Goal: Information Seeking & Learning: Learn about a topic

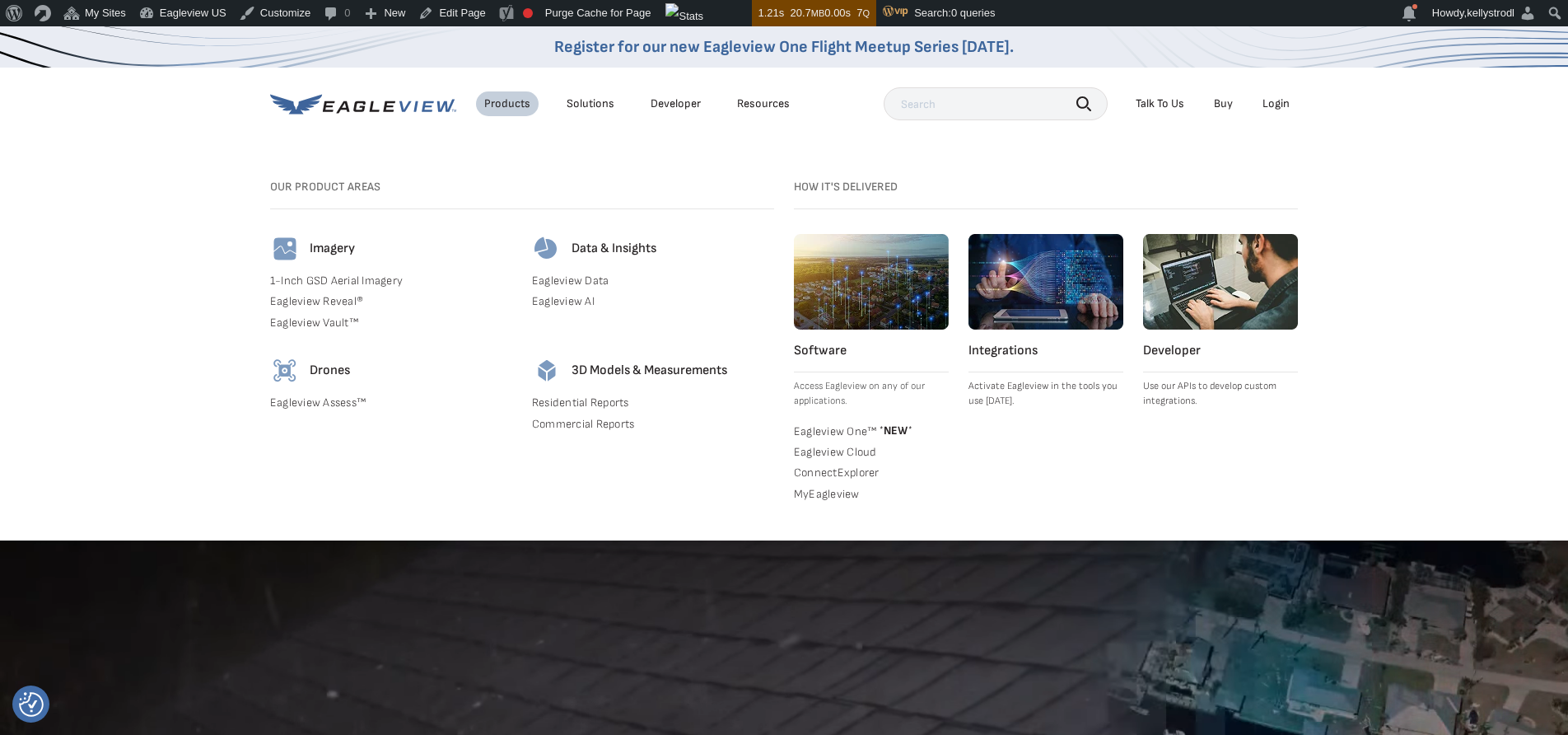
click at [343, 401] on link "Eagleview Assess™" at bounding box center [391, 403] width 242 height 15
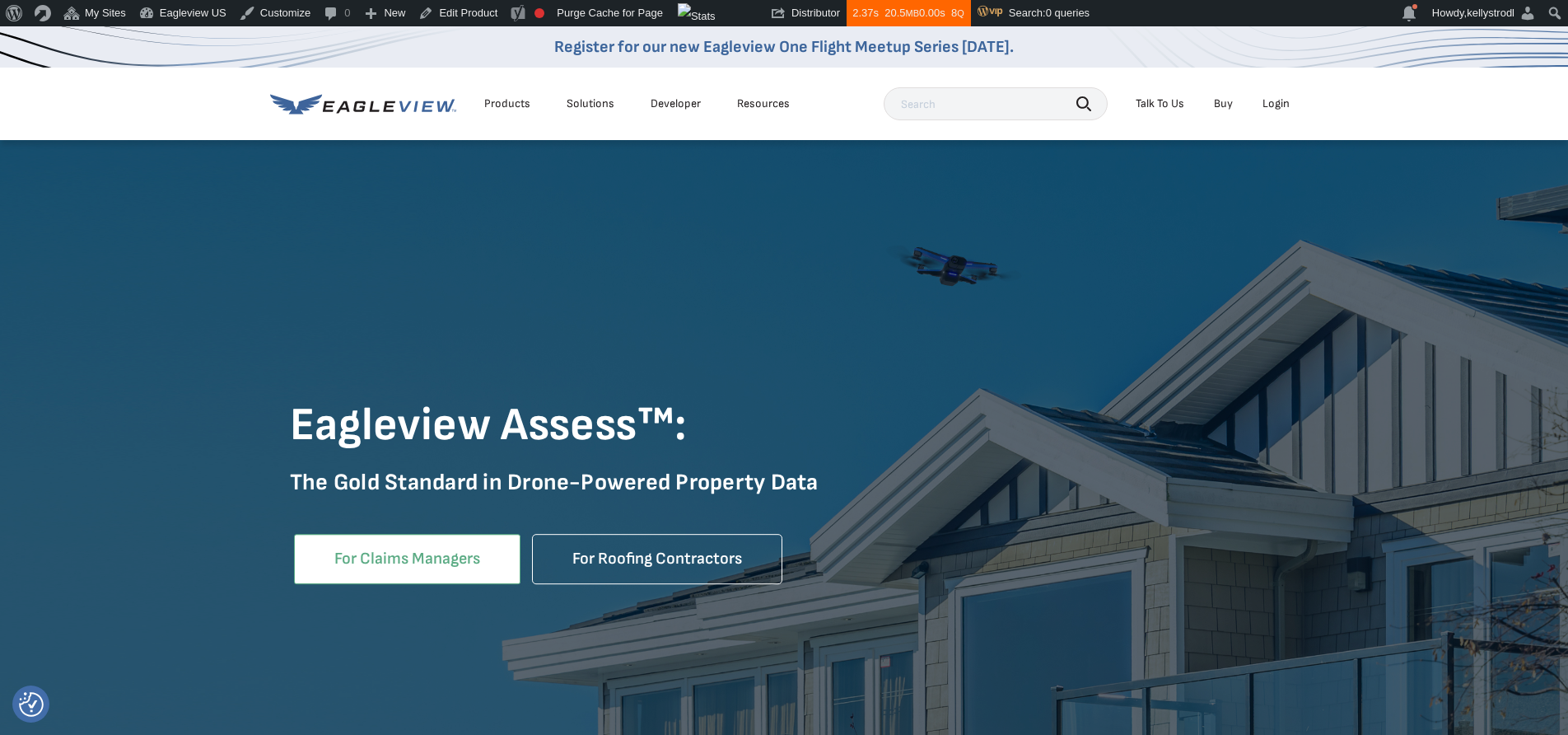
click at [378, 566] on link "For Claims Managers" at bounding box center [407, 559] width 227 height 50
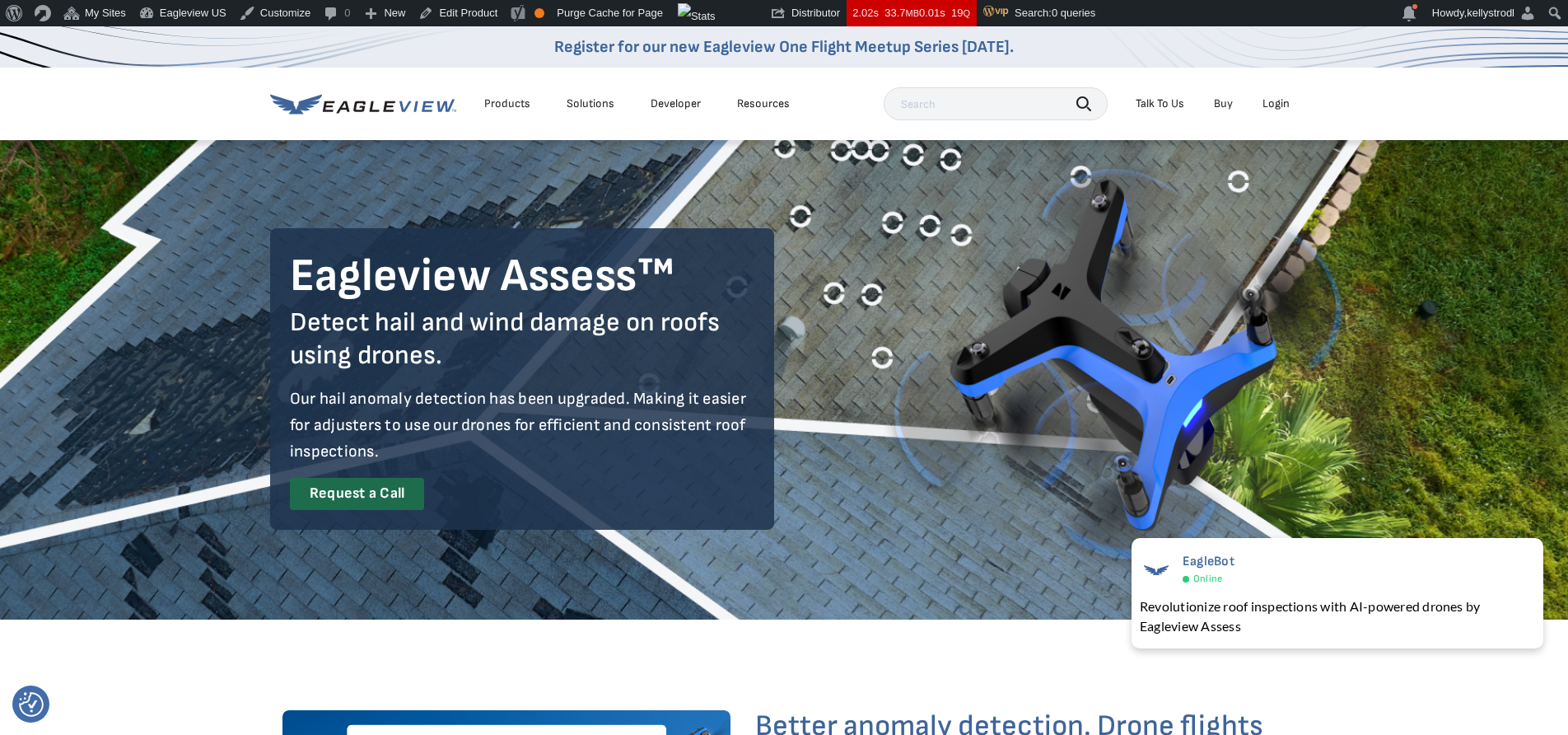
click at [954, 96] on input "text" at bounding box center [995, 104] width 224 height 33
type input "disaster response insurance"
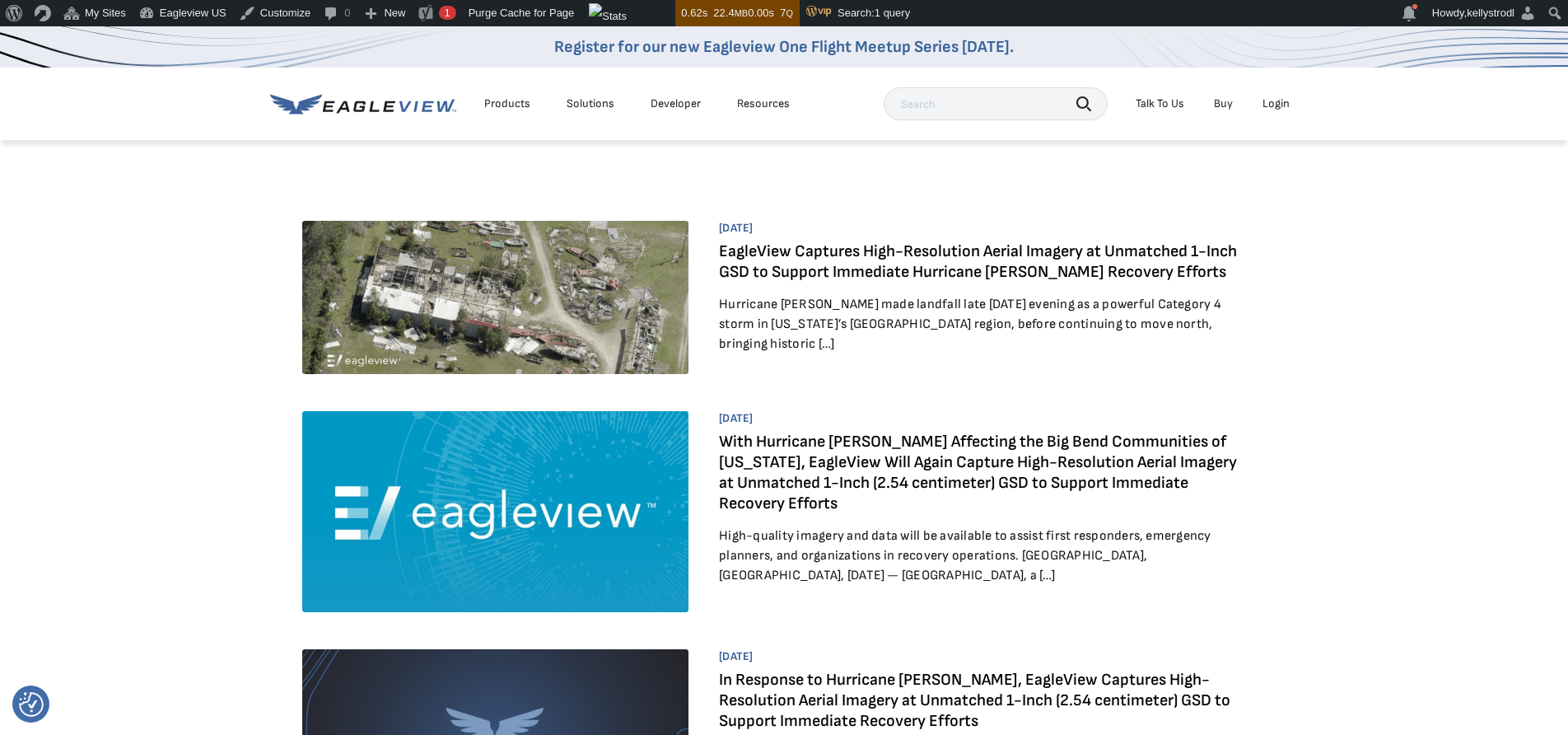
click at [768, 104] on div "Resources" at bounding box center [764, 103] width 53 height 15
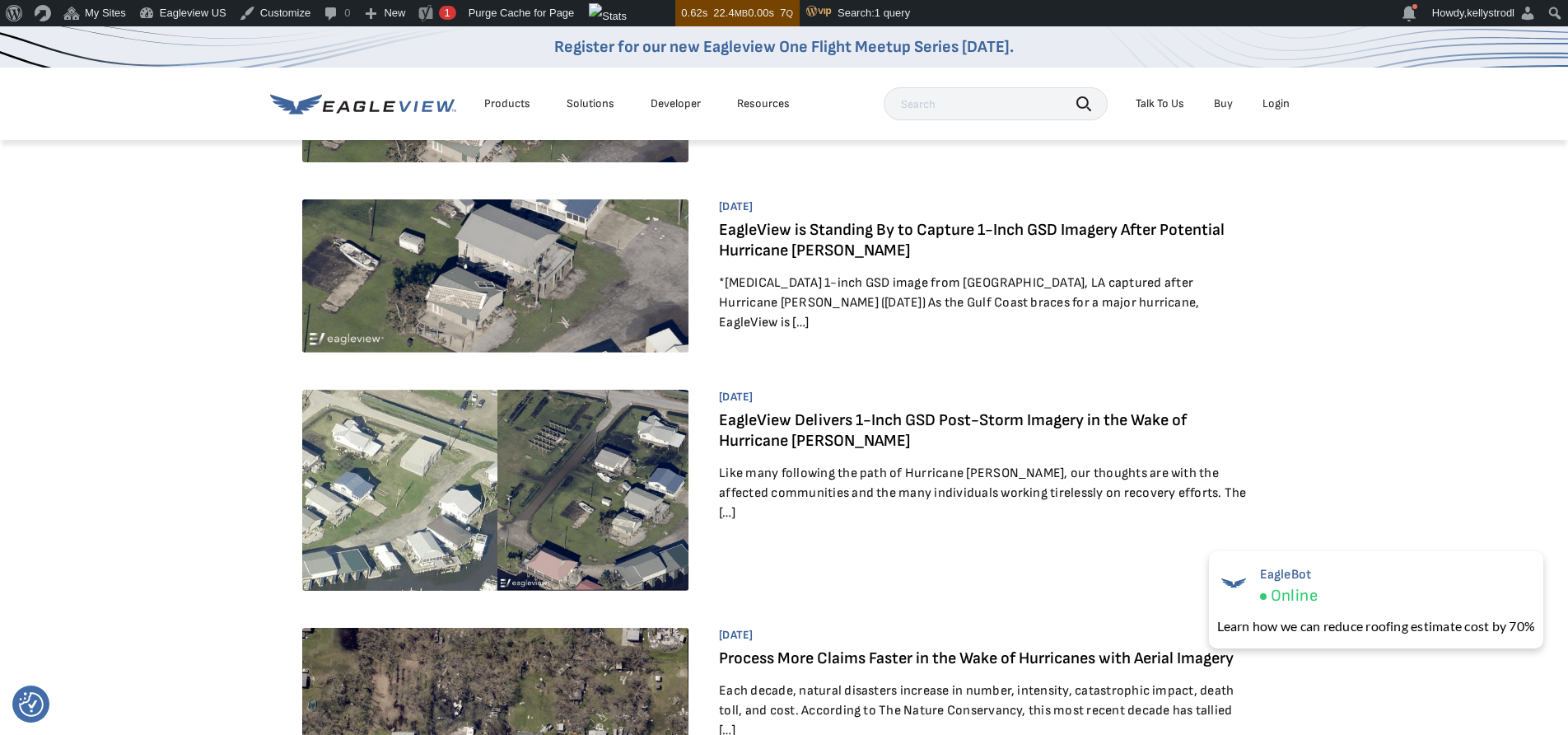
scroll to position [943, 0]
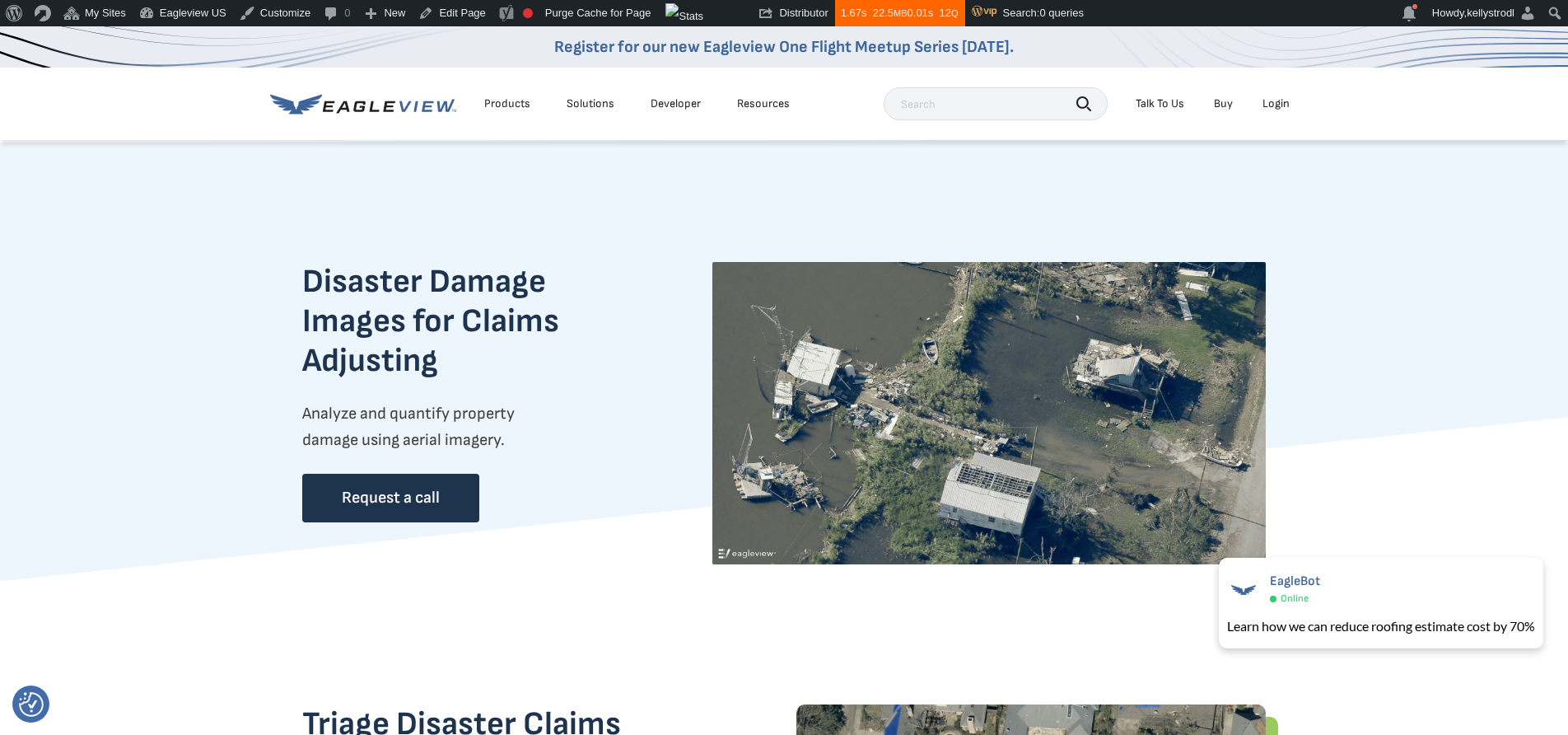
click at [770, 106] on div "Resources" at bounding box center [764, 103] width 53 height 15
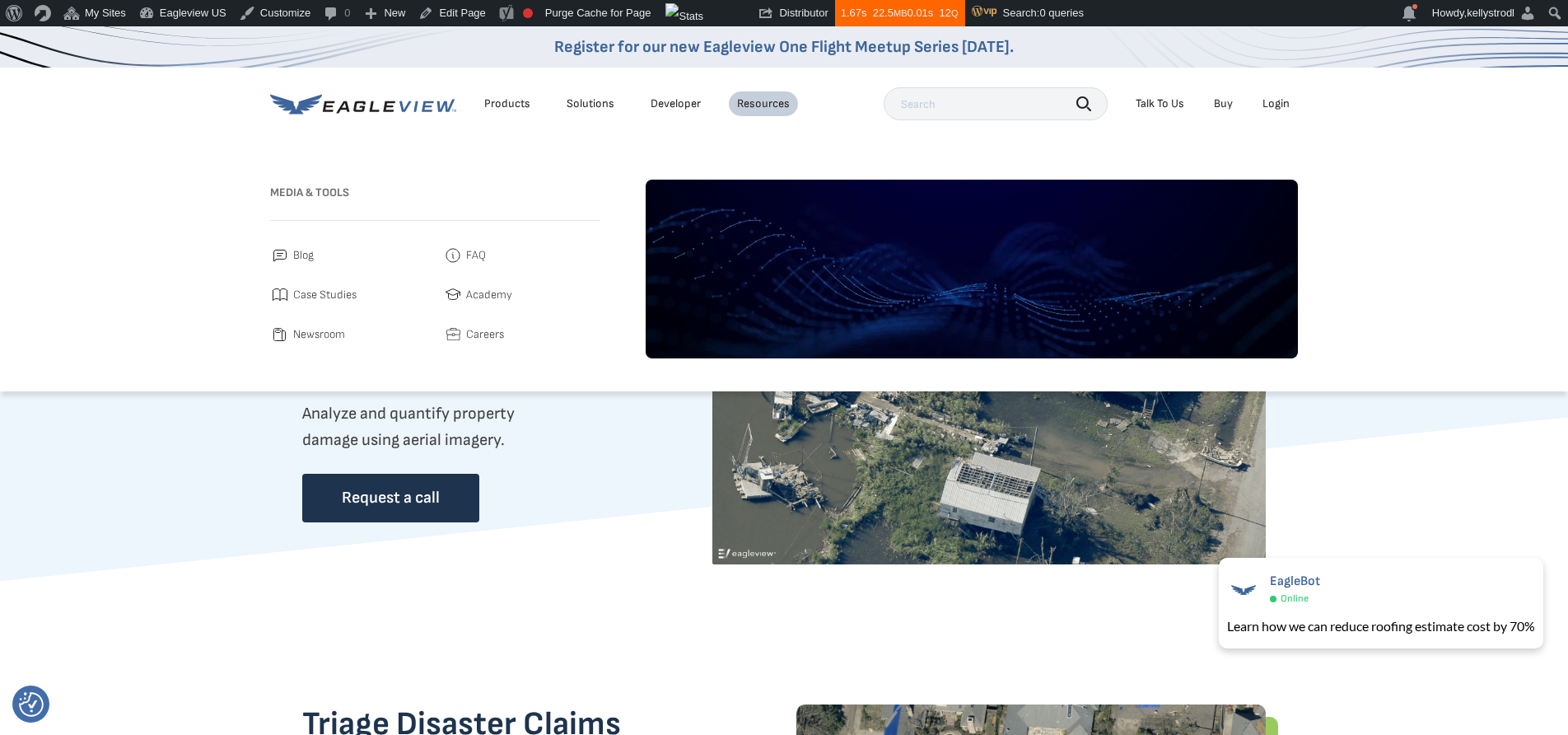
click at [300, 254] on span "Blog" at bounding box center [303, 256] width 21 height 20
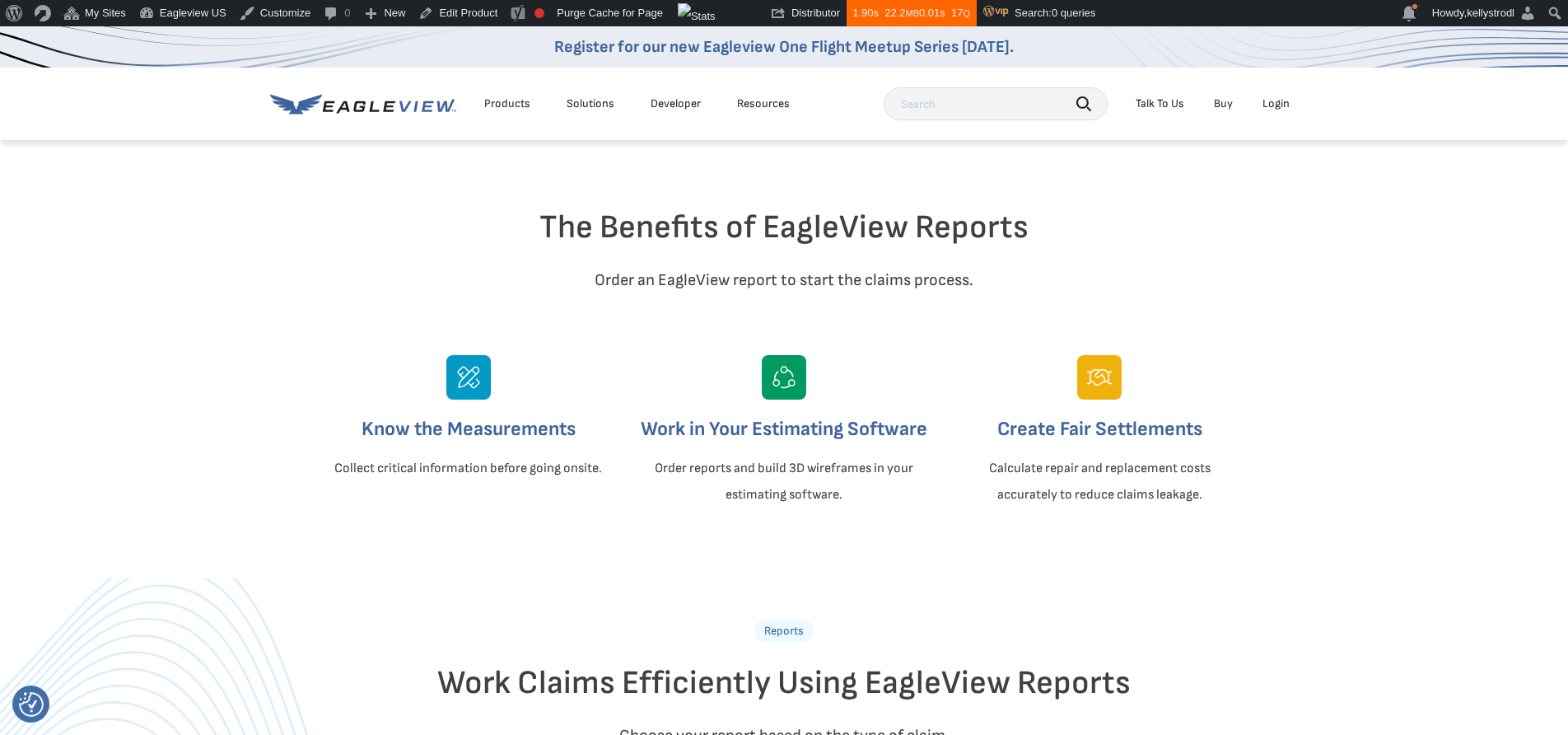
scroll to position [540, 0]
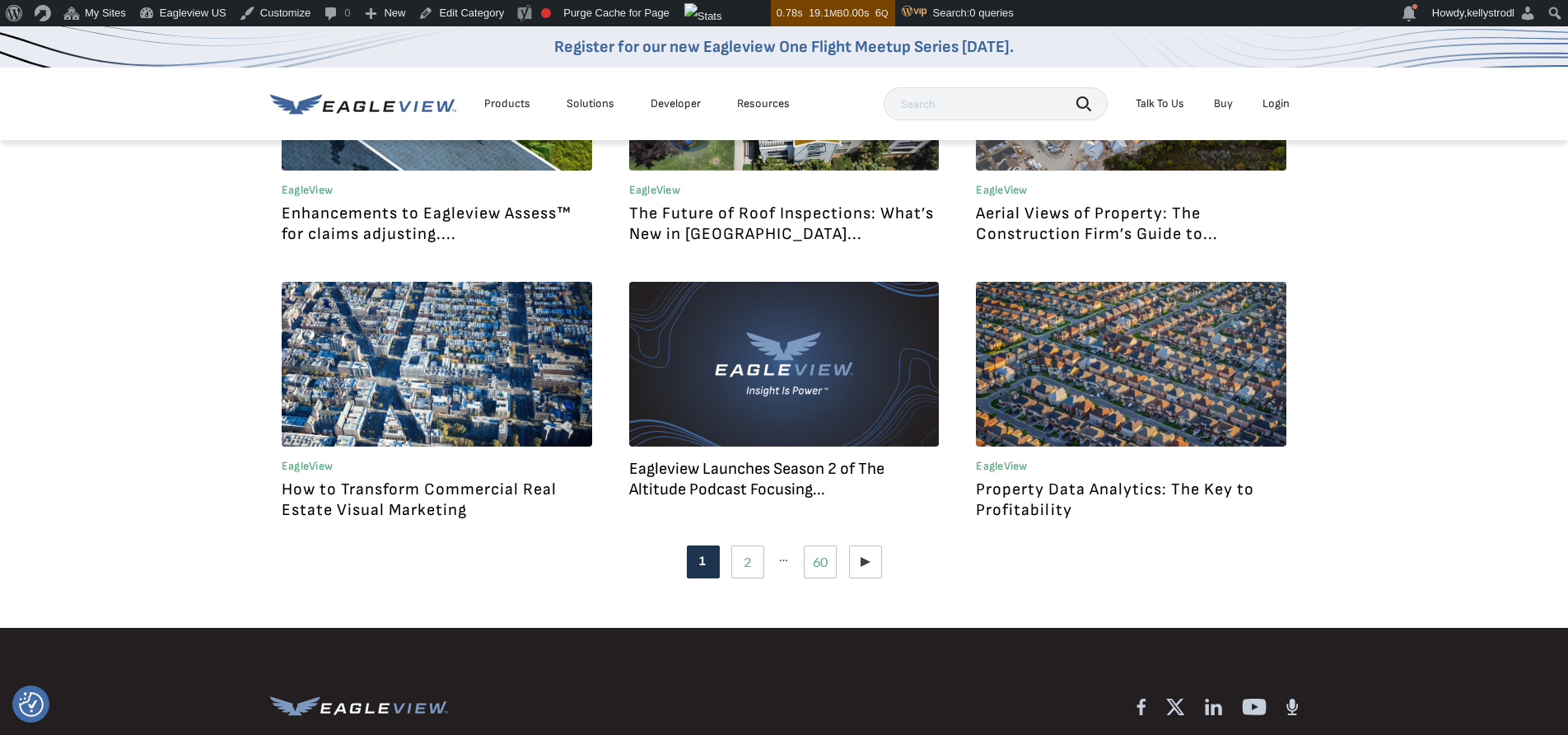
scroll to position [1731, 0]
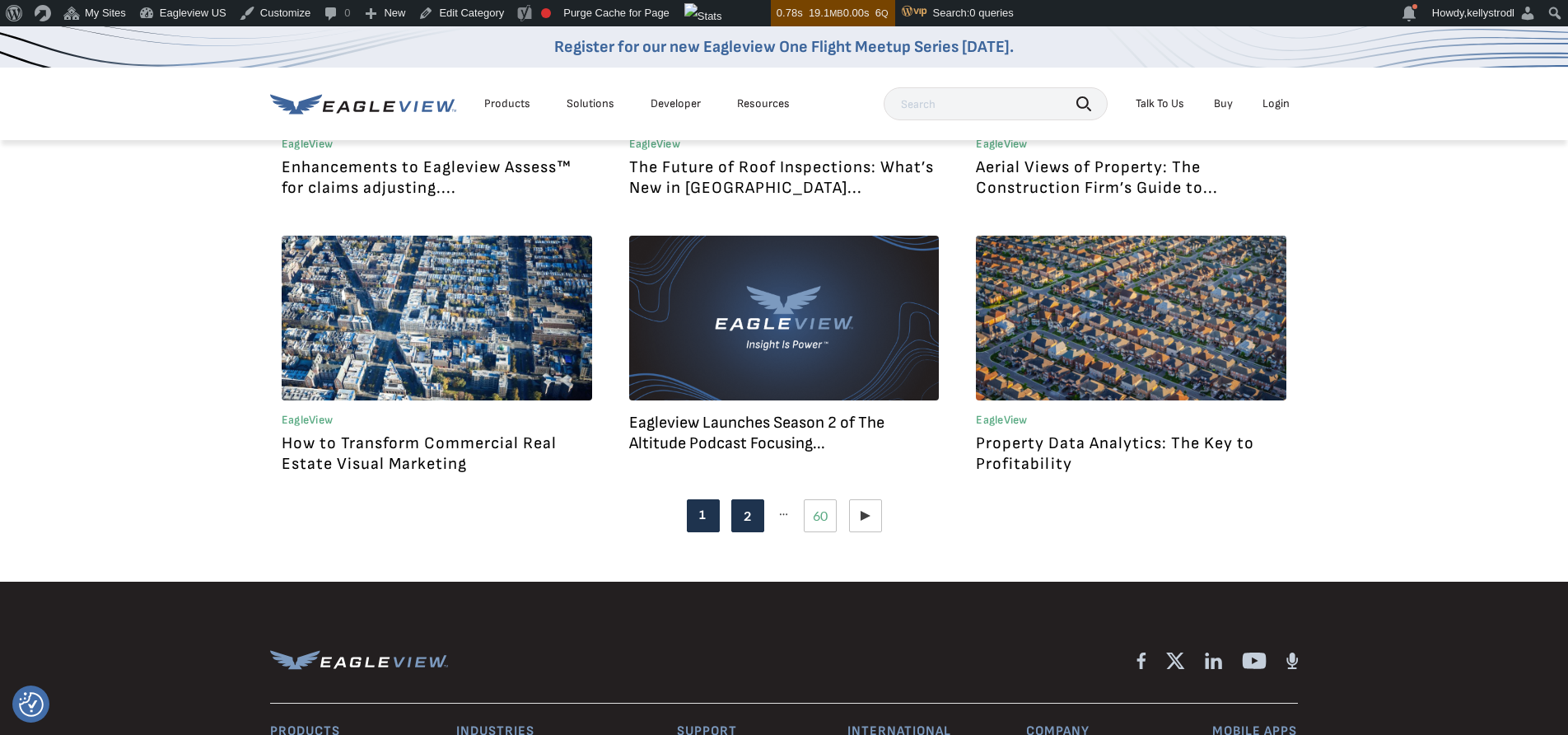
click at [747, 527] on link "Page 2" at bounding box center [748, 516] width 33 height 33
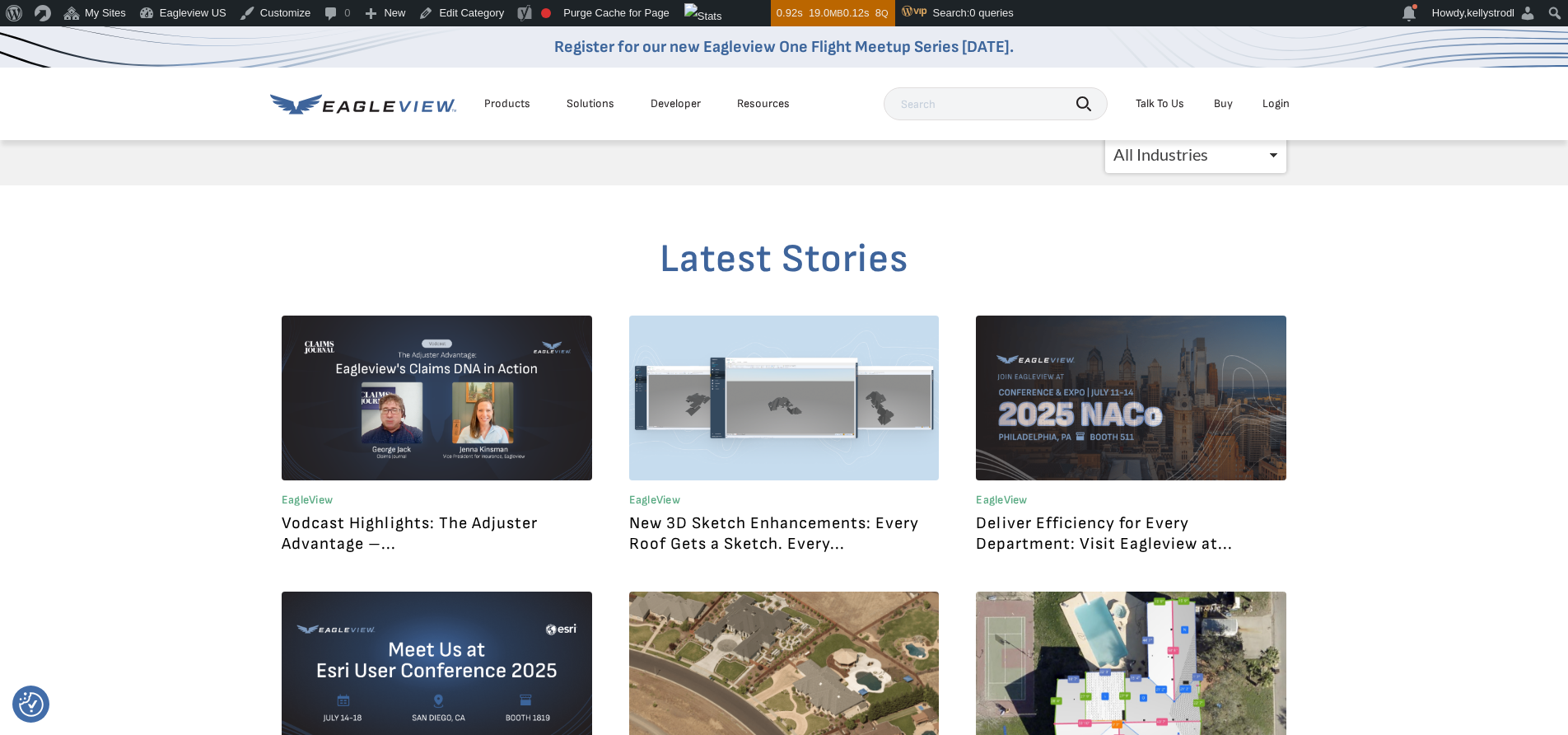
click at [769, 535] on link "New 3D Sketch Enhancements: Every Roof Gets a Sketch. Every..." at bounding box center [774, 533] width 290 height 41
